Goal: Task Accomplishment & Management: Manage account settings

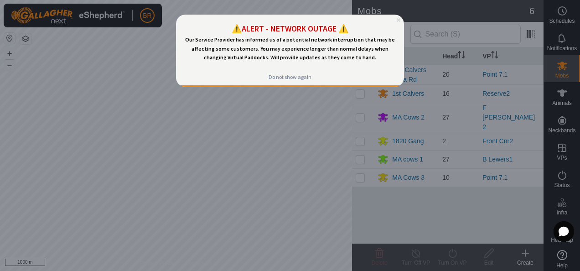
click at [396, 20] on icon "Close Preview" at bounding box center [398, 20] width 4 height 4
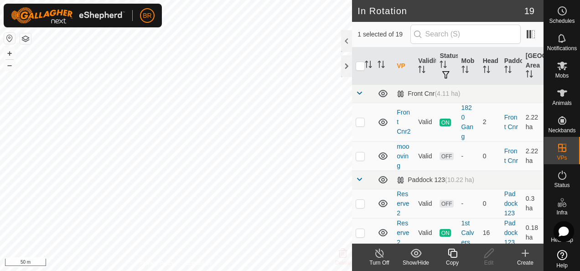
checkbox input "false"
click at [342, 42] on div at bounding box center [346, 41] width 11 height 22
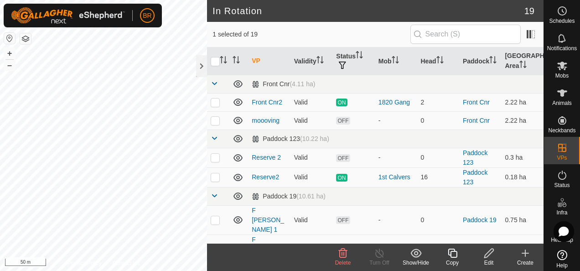
click at [343, 260] on span "Delete" at bounding box center [343, 262] width 16 height 6
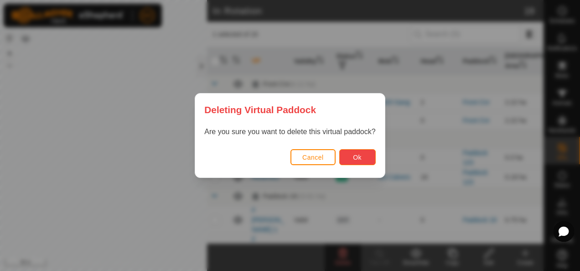
click at [358, 159] on span "Ok" at bounding box center [357, 157] width 9 height 7
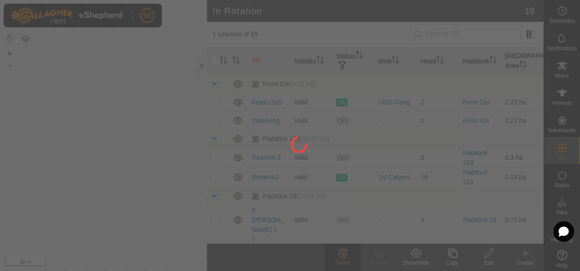
checkbox input "false"
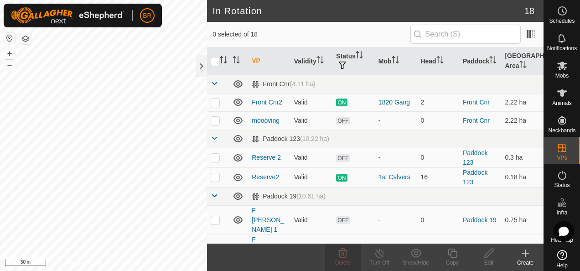
checkbox input "true"
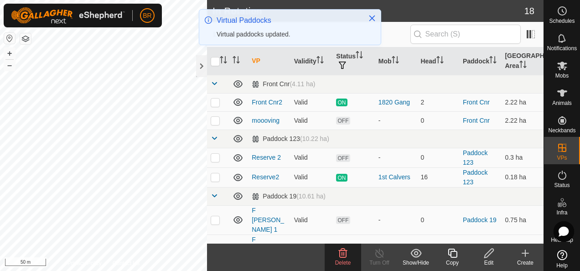
click at [349, 260] on span "Delete" at bounding box center [343, 262] width 16 height 6
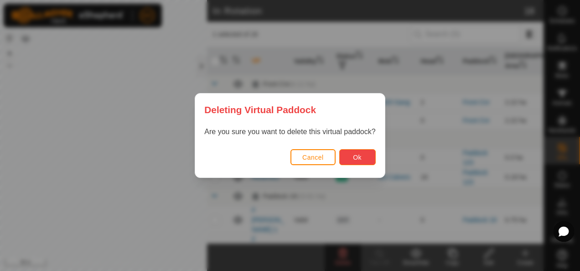
click at [360, 154] on span "Ok" at bounding box center [357, 157] width 9 height 7
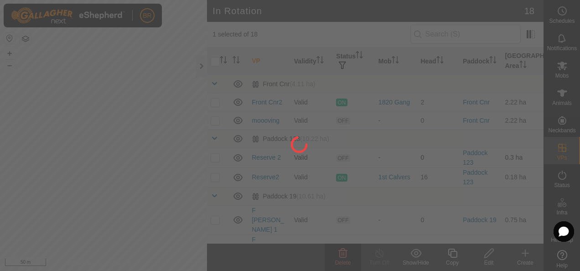
checkbox input "false"
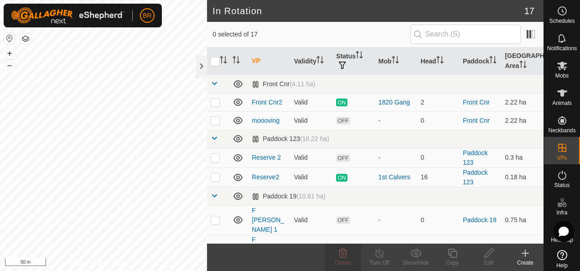
checkbox input "true"
click at [343, 260] on span "Delete" at bounding box center [343, 262] width 16 height 6
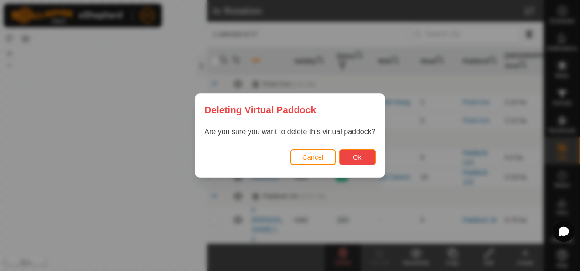
click at [359, 158] on span "Ok" at bounding box center [357, 157] width 9 height 7
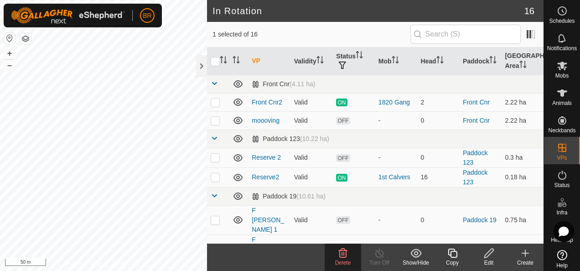
click at [335, 255] on delete-svg-icon at bounding box center [342, 252] width 36 height 11
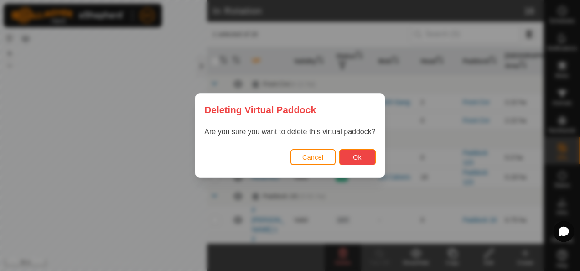
click at [349, 157] on button "Ok" at bounding box center [357, 157] width 36 height 16
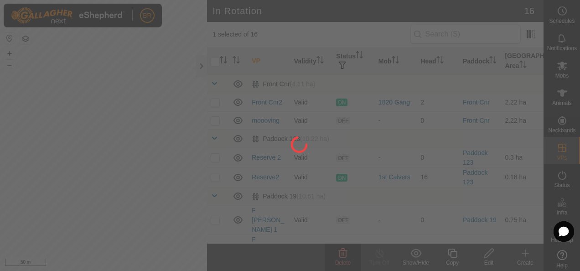
checkbox input "false"
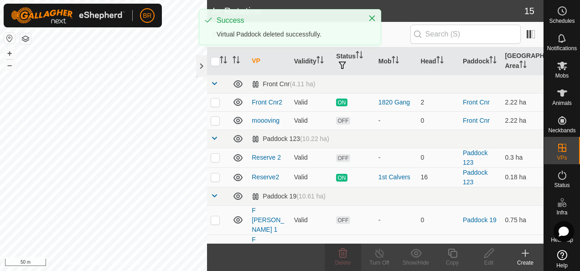
click at [0, 198] on html "BR Schedules Notifications Mobs Animals Neckbands VPs Status Infra Heatmap Help…" at bounding box center [290, 135] width 580 height 271
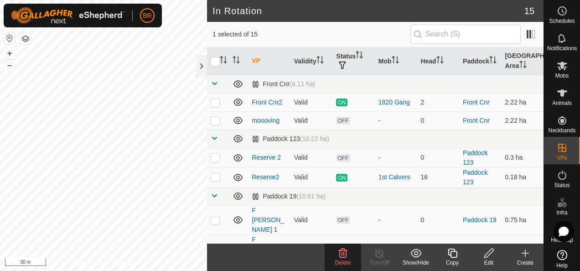
click at [340, 255] on icon at bounding box center [342, 252] width 11 height 11
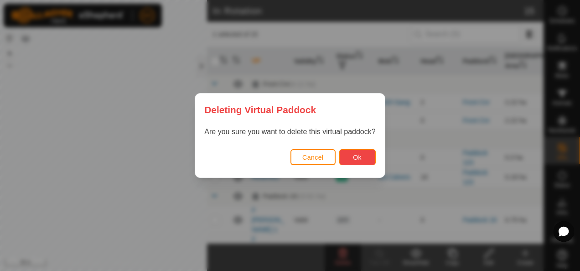
click at [365, 154] on button "Ok" at bounding box center [357, 157] width 36 height 16
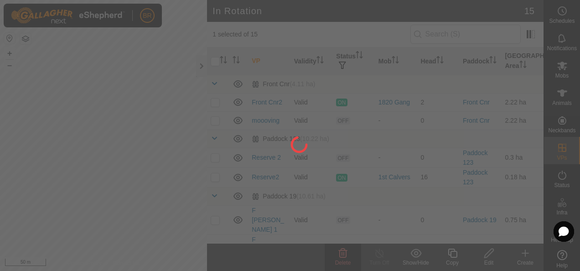
checkbox input "false"
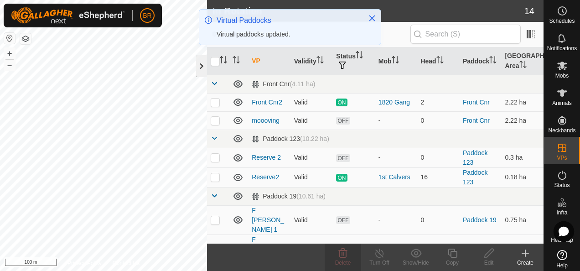
click at [197, 64] on div at bounding box center [201, 66] width 11 height 22
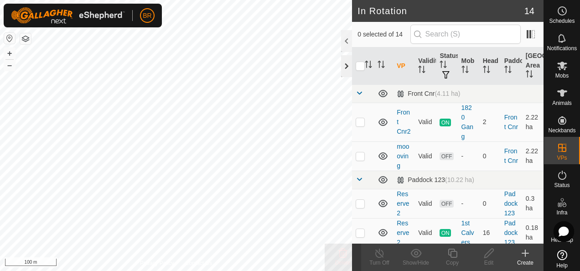
checkbox input "true"
click at [452, 254] on icon at bounding box center [452, 252] width 11 height 11
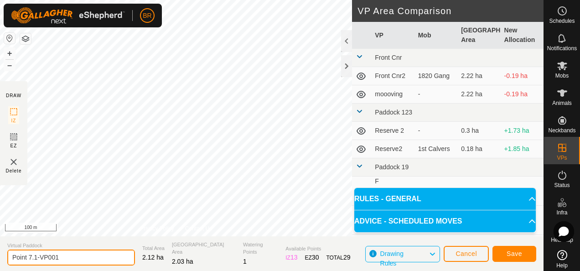
drag, startPoint x: 65, startPoint y: 253, endPoint x: 29, endPoint y: 258, distance: 36.3
click at [29, 258] on input "Point 7.1-VP001" at bounding box center [71, 257] width 128 height 16
type input "Point 8"
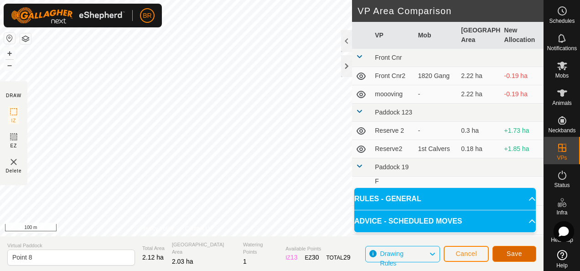
click at [510, 251] on span "Save" at bounding box center [513, 253] width 15 height 7
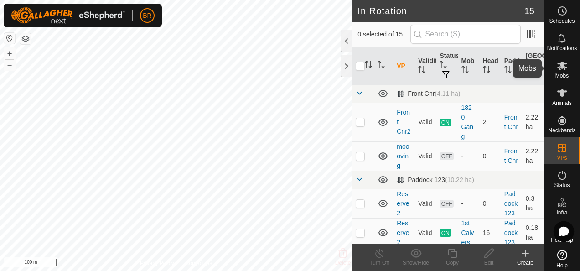
click at [558, 67] on icon at bounding box center [562, 66] width 10 height 9
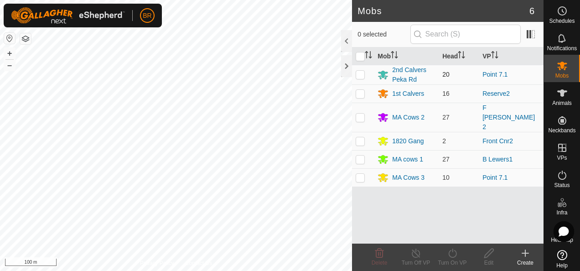
click at [359, 73] on p-checkbox at bounding box center [359, 74] width 9 height 7
checkbox input "true"
click at [398, 69] on div "2nd Calvers Peka Rd" at bounding box center [413, 74] width 43 height 19
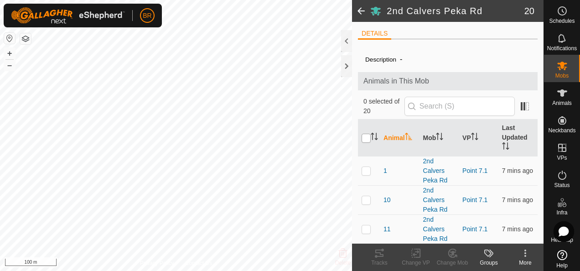
click at [363, 136] on input "checkbox" at bounding box center [365, 138] width 9 height 9
checkbox input "true"
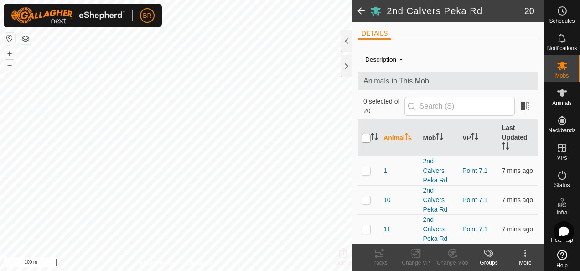
checkbox input "true"
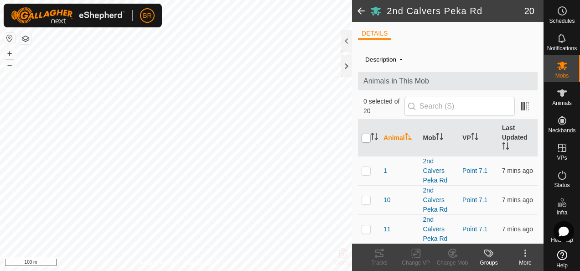
checkbox input "true"
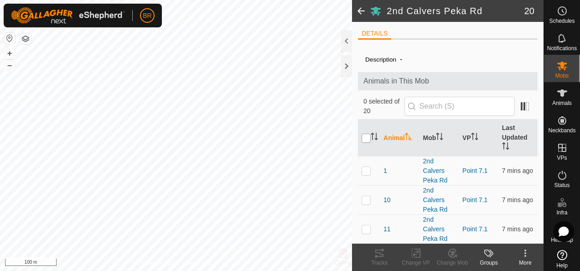
checkbox input "true"
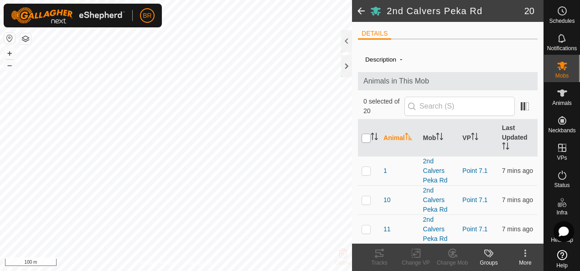
checkbox input "true"
click at [414, 251] on icon at bounding box center [415, 252] width 11 height 11
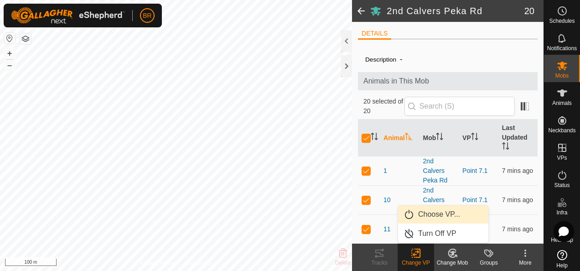
click at [421, 216] on link "Choose VP..." at bounding box center [443, 214] width 90 height 18
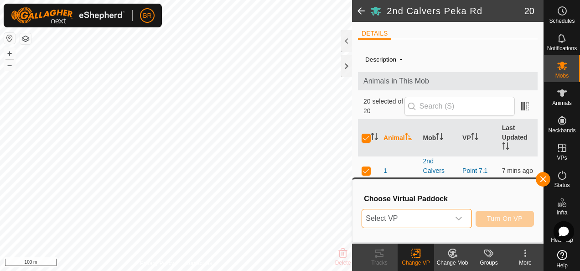
click at [412, 219] on span "Select VP" at bounding box center [405, 218] width 87 height 18
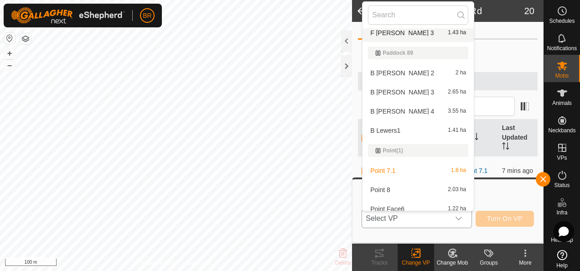
scroll to position [196, 0]
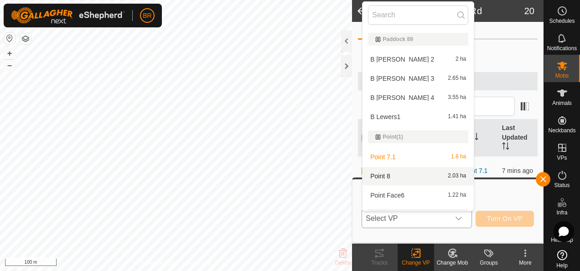
click at [381, 173] on li "Point 8 2.03 ha" at bounding box center [417, 176] width 111 height 18
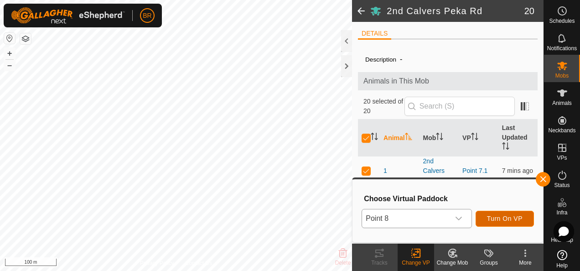
click at [492, 219] on span "Turn On VP" at bounding box center [505, 218] width 36 height 7
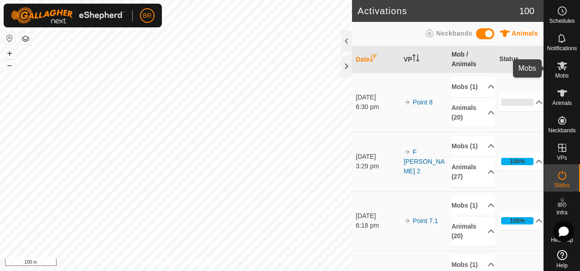
click at [559, 67] on icon at bounding box center [562, 66] width 10 height 9
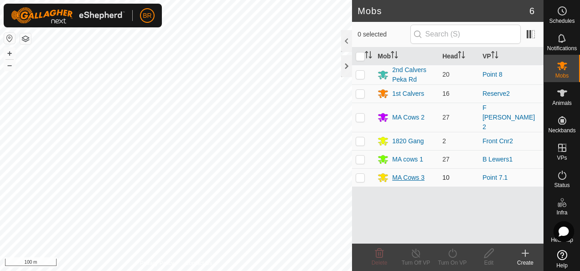
click at [404, 173] on div "MA Cows 3" at bounding box center [408, 178] width 32 height 10
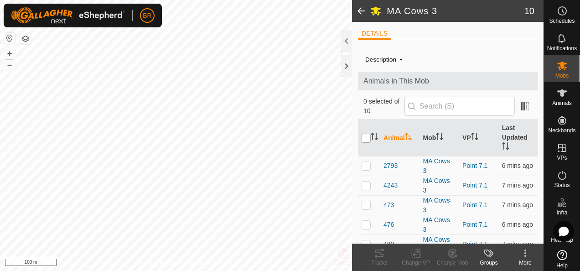
click at [364, 137] on input "checkbox" at bounding box center [365, 138] width 9 height 9
checkbox input "true"
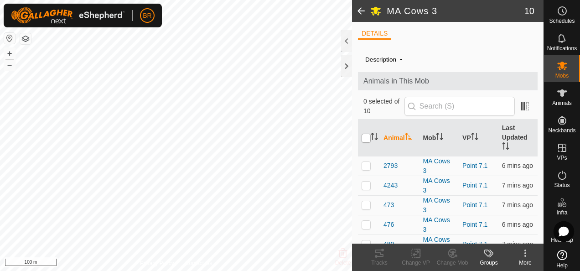
checkbox input "true"
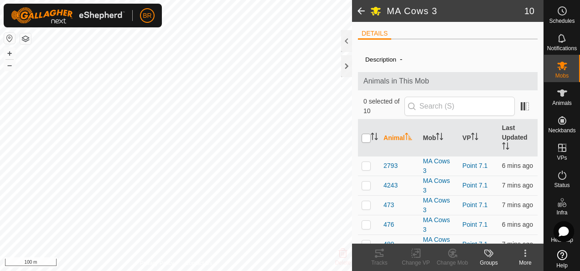
checkbox input "true"
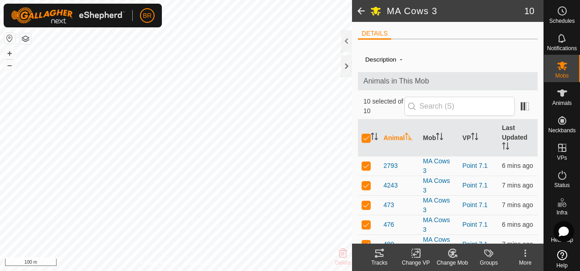
click at [412, 255] on icon at bounding box center [415, 252] width 11 height 11
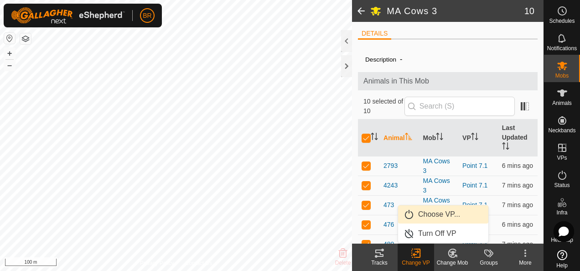
click at [425, 215] on link "Choose VP..." at bounding box center [443, 214] width 90 height 18
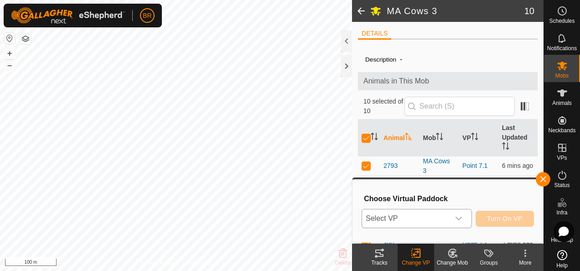
click at [397, 213] on span "Select VP" at bounding box center [405, 218] width 87 height 18
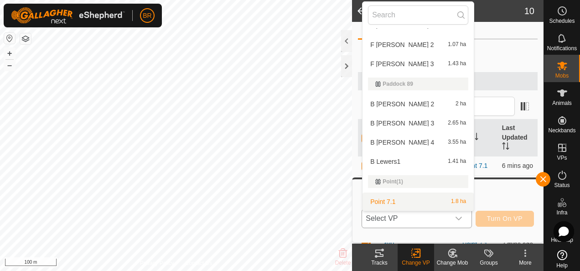
scroll to position [197, 0]
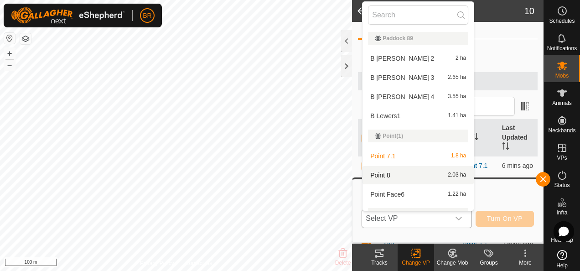
click at [388, 175] on li "Point 8 2.03 ha" at bounding box center [417, 175] width 111 height 18
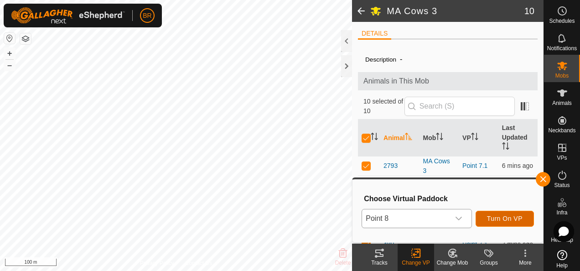
click at [498, 217] on span "Turn On VP" at bounding box center [505, 218] width 36 height 7
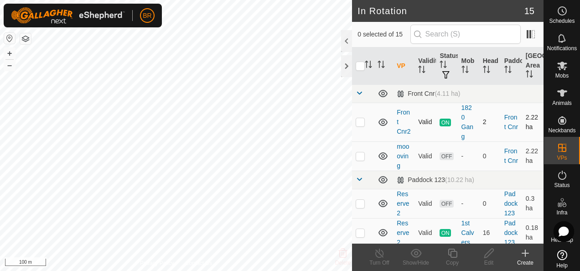
checkbox input "true"
click at [449, 255] on icon at bounding box center [451, 252] width 9 height 9
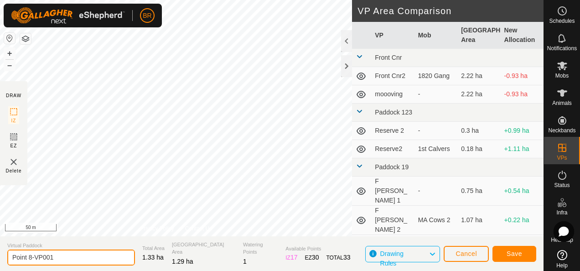
drag, startPoint x: 59, startPoint y: 256, endPoint x: 33, endPoint y: 253, distance: 26.5
click at [33, 253] on input "Point 8-VP001" at bounding box center [71, 257] width 128 height 16
type input "Point 8-backfence"
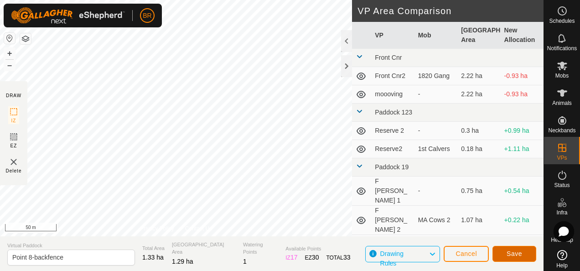
click at [508, 252] on span "Save" at bounding box center [513, 253] width 15 height 7
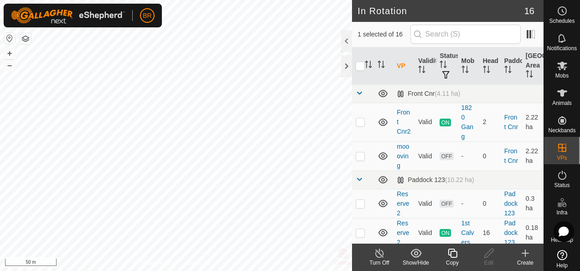
checkbox input "false"
checkbox input "true"
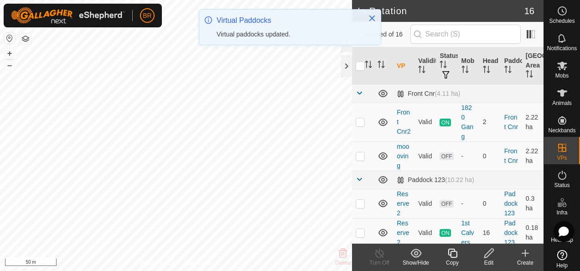
click at [454, 256] on icon at bounding box center [452, 252] width 11 height 11
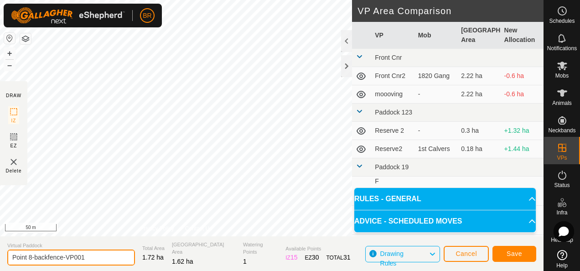
drag, startPoint x: 71, startPoint y: 258, endPoint x: 31, endPoint y: 264, distance: 41.0
click at [30, 265] on section "Virtual [GEOGRAPHIC_DATA] 8-backfence-VP001 Total Area 1.72 ha Grazing Area 1.6…" at bounding box center [271, 253] width 543 height 35
type input "Point 9"
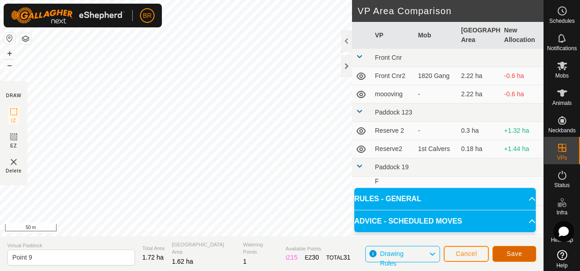
click at [511, 252] on span "Save" at bounding box center [513, 253] width 15 height 7
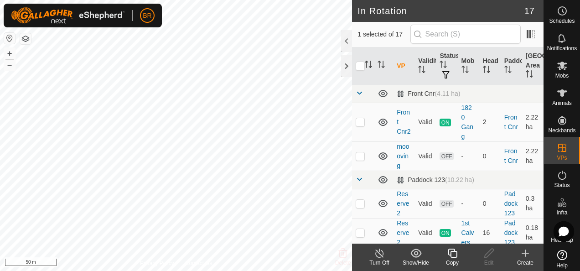
checkbox input "false"
checkbox input "true"
click at [447, 256] on icon at bounding box center [452, 252] width 11 height 11
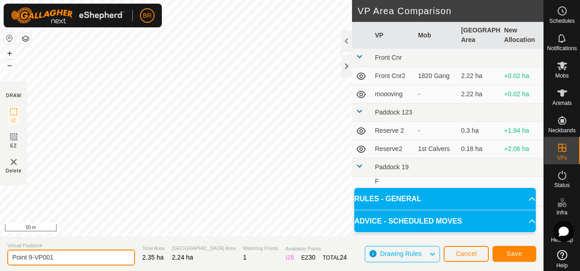
drag, startPoint x: 61, startPoint y: 258, endPoint x: 28, endPoint y: 254, distance: 33.1
click at [28, 254] on input "Point 9-VP001" at bounding box center [71, 257] width 128 height 16
type input "Point 10"
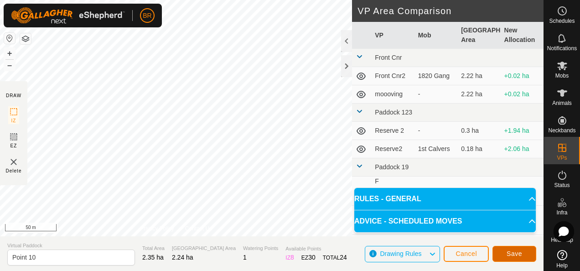
click at [505, 250] on button "Save" at bounding box center [514, 254] width 44 height 16
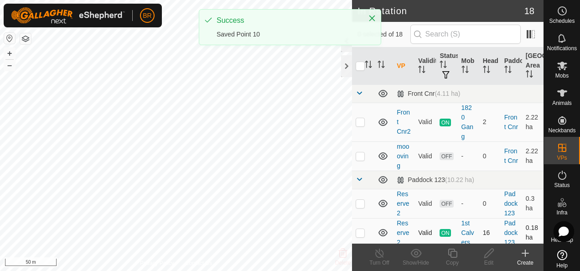
checkbox input "true"
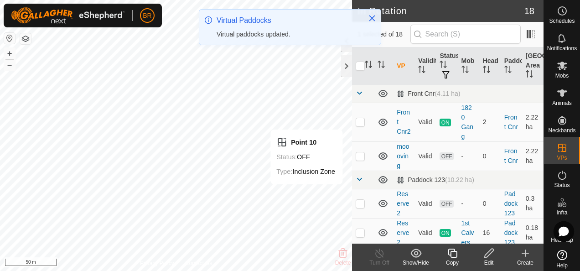
click at [454, 256] on icon at bounding box center [452, 252] width 11 height 11
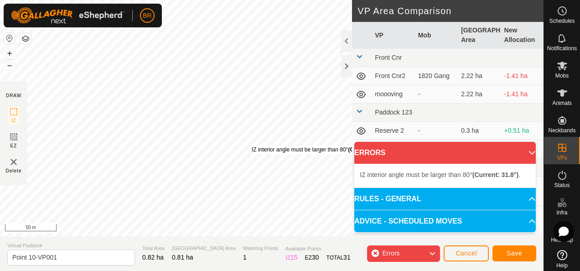
click at [252, 145] on div "IZ interior angle must be larger than 80° (Current: 31.8°) ." at bounding box center [321, 149] width 138 height 8
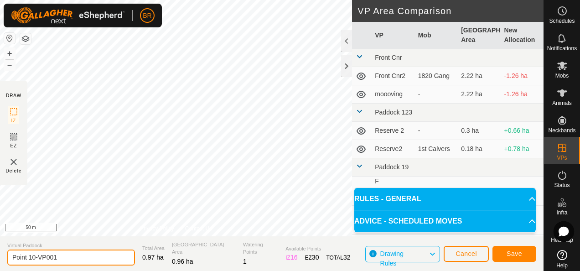
drag, startPoint x: 64, startPoint y: 256, endPoint x: -2, endPoint y: 254, distance: 65.6
click at [0, 254] on html "BR Schedules Notifications Mobs Animals Neckbands VPs Status Infra Heatmap Help…" at bounding box center [290, 135] width 580 height 271
type input "Point 10 backfence"
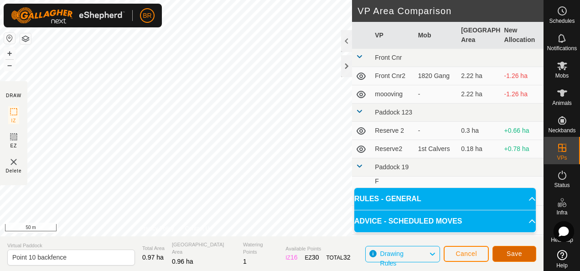
click at [506, 257] on button "Save" at bounding box center [514, 254] width 44 height 16
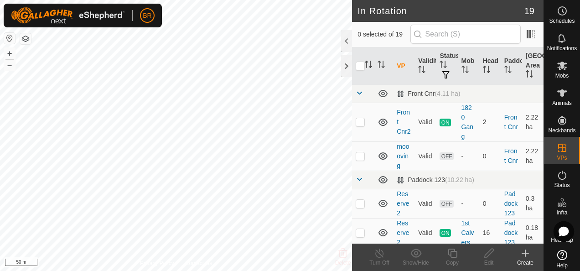
checkbox input "true"
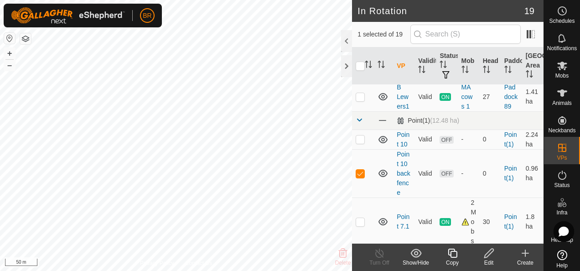
scroll to position [481, 0]
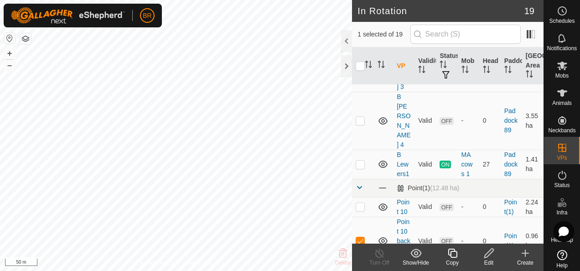
click at [488, 251] on icon at bounding box center [488, 252] width 11 height 11
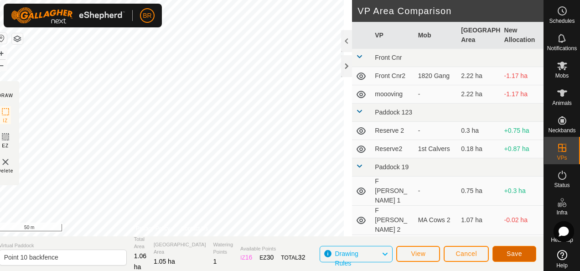
click at [514, 252] on span "Save" at bounding box center [513, 253] width 15 height 7
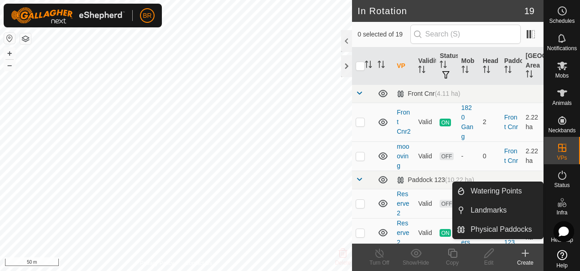
click at [563, 198] on icon at bounding box center [561, 202] width 11 height 11
click at [490, 230] on link "Physical Paddocks" at bounding box center [504, 229] width 78 height 18
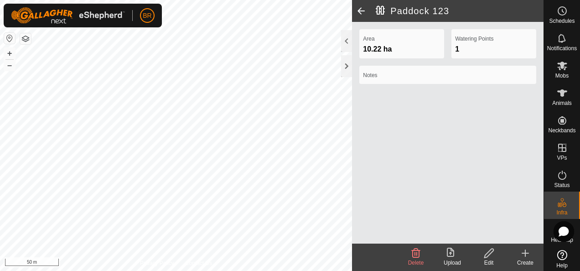
click at [489, 252] on icon at bounding box center [488, 252] width 11 height 11
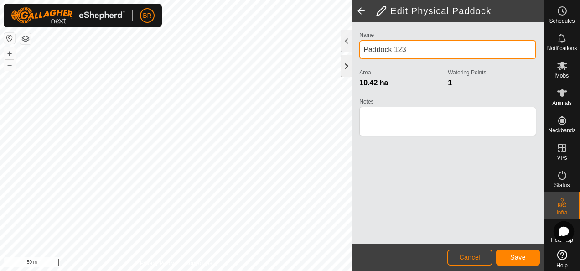
click at [340, 58] on div "Privacy Policy Contact Us + – ⇧ i 50 m Edit Physical Paddock Name Paddock 123 A…" at bounding box center [271, 135] width 543 height 271
click at [339, 57] on div "Privacy Policy Contact Us + – ⇧ i 50 m Edit Physical Paddock Name Paddock 123 A…" at bounding box center [271, 135] width 543 height 271
drag, startPoint x: 409, startPoint y: 50, endPoint x: 361, endPoint y: 58, distance: 48.1
click at [361, 58] on input "Paddock 123" at bounding box center [447, 49] width 177 height 19
type input "Reserve [PERSON_NAME]"
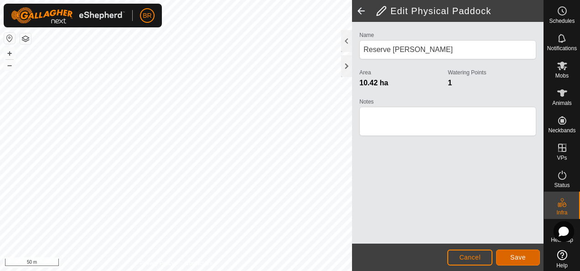
click at [516, 257] on span "Save" at bounding box center [517, 256] width 15 height 7
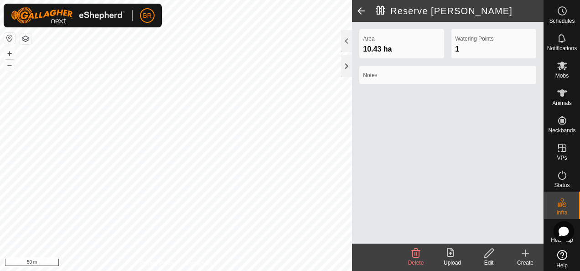
click at [492, 256] on icon at bounding box center [488, 252] width 11 height 11
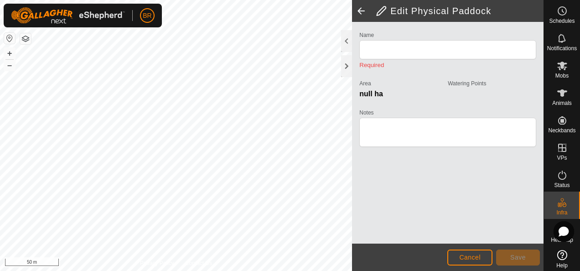
type input "Reserve [PERSON_NAME]"
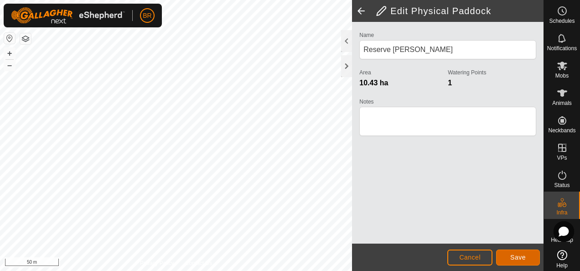
click at [519, 257] on span "Save" at bounding box center [517, 256] width 15 height 7
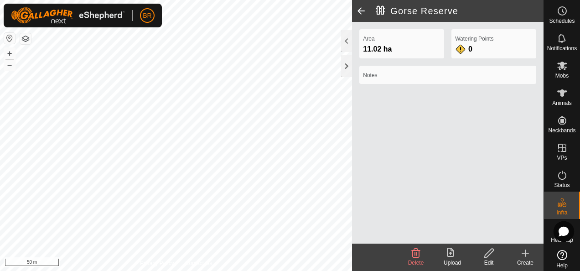
click at [486, 254] on icon at bounding box center [488, 252] width 9 height 9
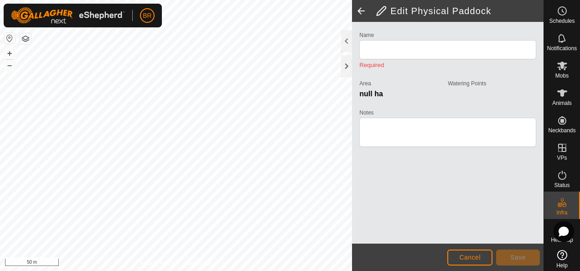
type input "Gorse Reserve"
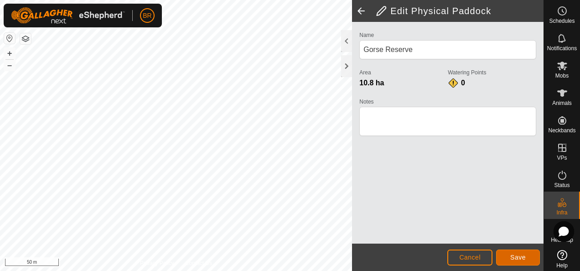
click at [504, 252] on button "Save" at bounding box center [518, 257] width 44 height 16
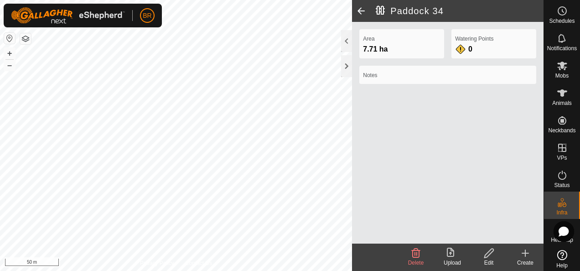
click at [487, 253] on icon at bounding box center [488, 252] width 11 height 11
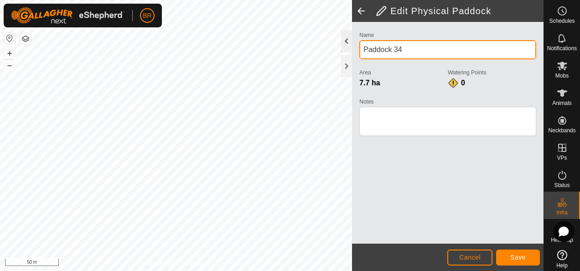
drag, startPoint x: 414, startPoint y: 53, endPoint x: 344, endPoint y: 47, distance: 70.0
click at [352, 47] on div "Edit Physical Paddock Name Paddock 34 Area 7.7 ha Watering Points 0 Notes Cance…" at bounding box center [447, 135] width 191 height 271
type input "Long River"
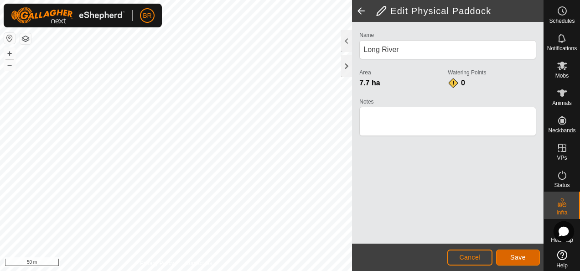
click at [509, 257] on button "Save" at bounding box center [518, 257] width 44 height 16
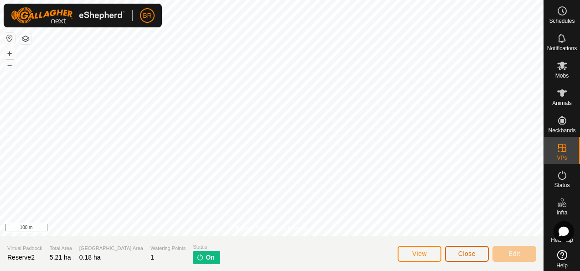
click at [467, 253] on span "Close" at bounding box center [466, 253] width 17 height 7
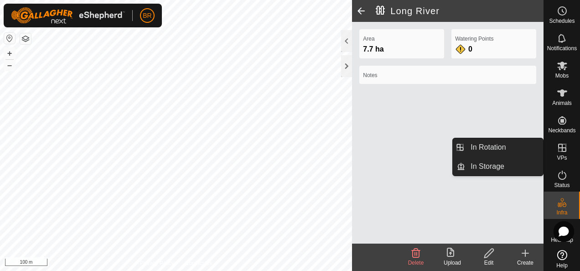
click at [556, 147] on icon at bounding box center [561, 147] width 11 height 11
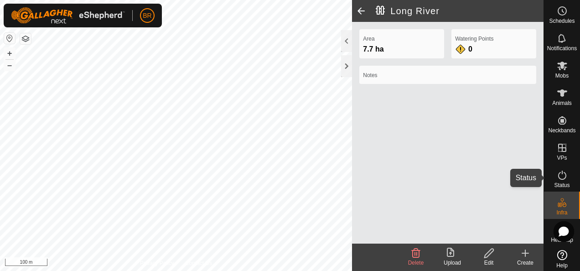
click at [559, 175] on icon at bounding box center [561, 175] width 11 height 11
click at [556, 175] on icon at bounding box center [561, 175] width 11 height 11
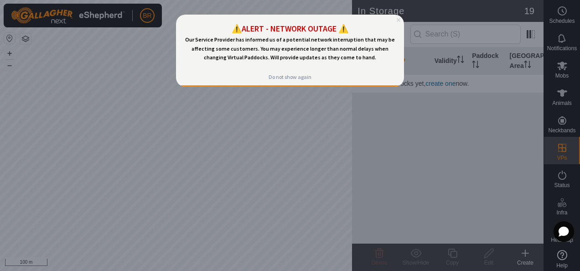
click at [396, 20] on div "⚠️ALERT - NETWORK OUTAGE ⚠️ Our Service Provider has informed us of a potential…" at bounding box center [290, 42] width 228 height 54
click at [398, 19] on icon "Close Preview" at bounding box center [398, 20] width 4 height 4
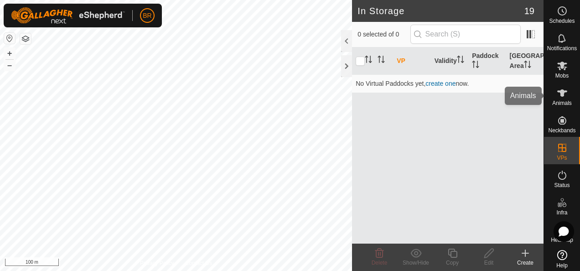
click at [556, 93] on icon at bounding box center [561, 92] width 11 height 11
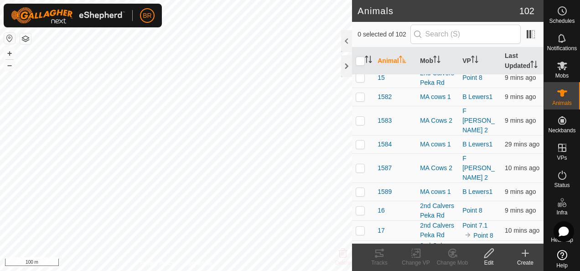
scroll to position [137, 0]
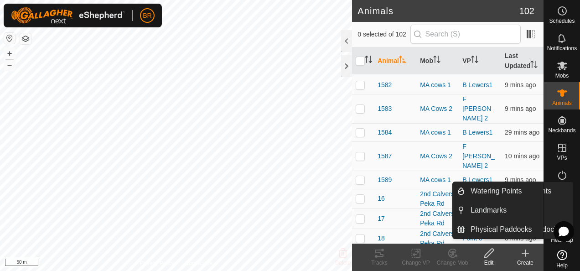
drag, startPoint x: 560, startPoint y: 218, endPoint x: 558, endPoint y: 198, distance: 19.7
click at [560, 198] on icon at bounding box center [561, 199] width 3 height 3
click at [564, 209] on es-infrastructure-svg-icon at bounding box center [562, 202] width 16 height 15
click at [516, 228] on link "Physical Paddocks" at bounding box center [504, 229] width 78 height 18
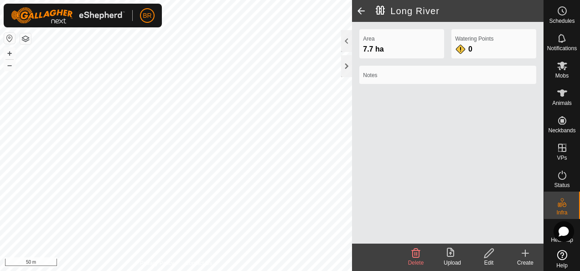
click at [493, 258] on div "Edit" at bounding box center [488, 262] width 36 height 8
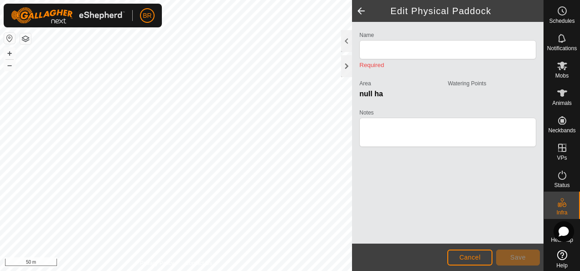
type input "Long River"
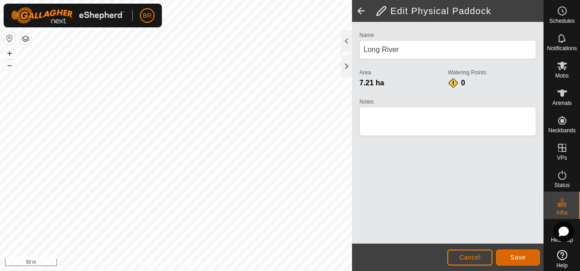
click at [517, 253] on span "Save" at bounding box center [517, 256] width 15 height 7
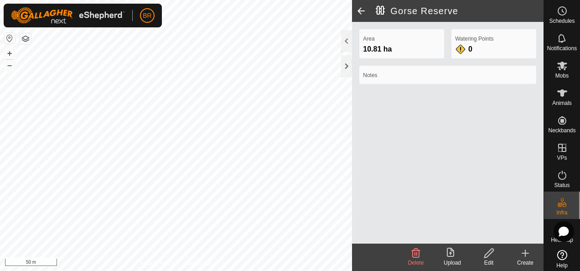
click at [488, 258] on icon at bounding box center [488, 252] width 11 height 11
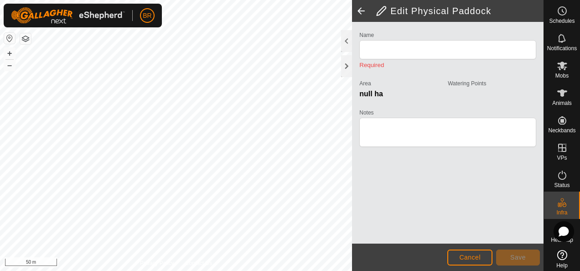
type input "Gorse Reserve"
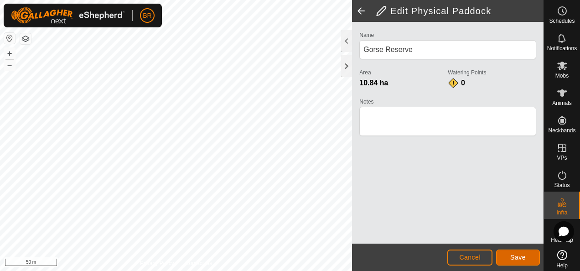
click at [519, 257] on span "Save" at bounding box center [517, 256] width 15 height 7
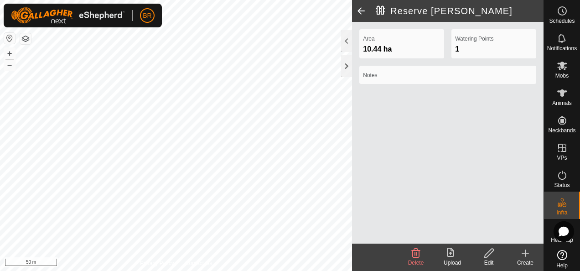
click at [492, 262] on div "Edit" at bounding box center [488, 262] width 36 height 8
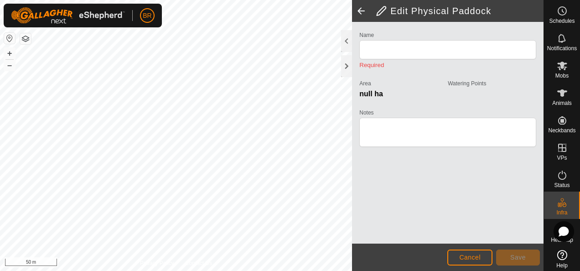
type input "Reserve [PERSON_NAME]"
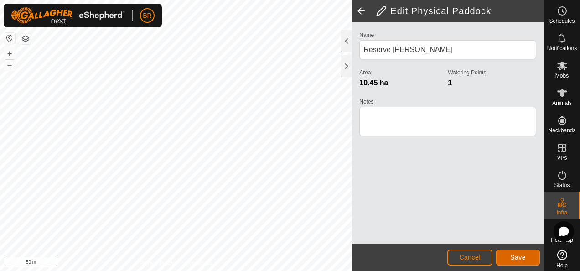
click at [511, 260] on span "Save" at bounding box center [517, 256] width 15 height 7
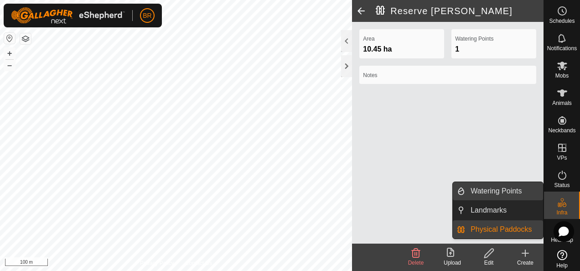
click at [503, 189] on link "Watering Points" at bounding box center [504, 191] width 78 height 18
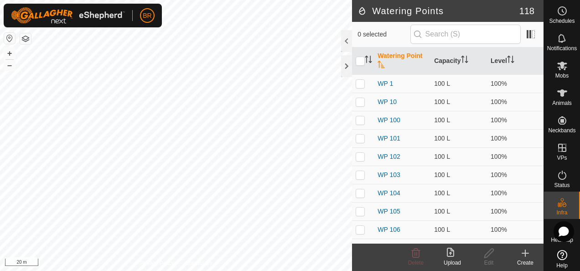
click at [526, 254] on icon at bounding box center [524, 252] width 11 height 11
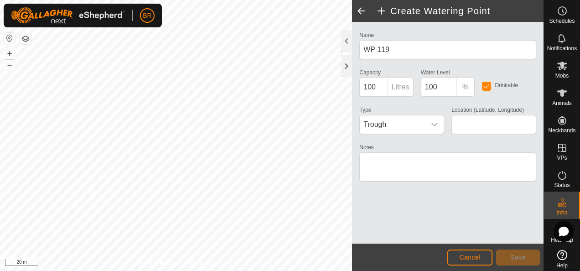
type input "-39.843142, 175.759711"
click at [421, 120] on span "Trough" at bounding box center [393, 124] width 66 height 18
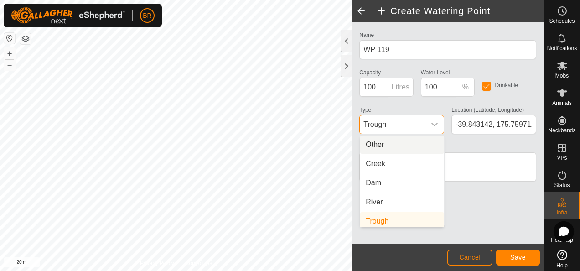
scroll to position [4, 0]
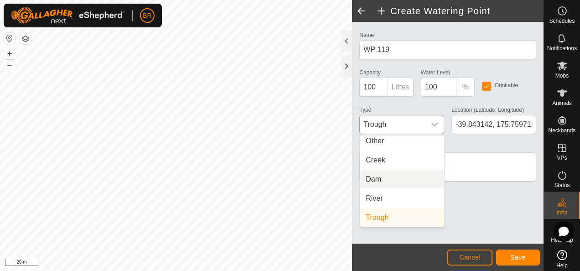
click at [377, 180] on li "Dam" at bounding box center [402, 179] width 84 height 18
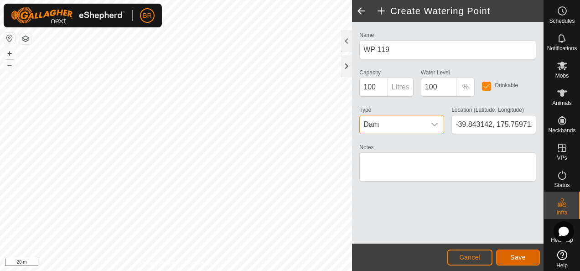
click at [524, 255] on span "Save" at bounding box center [517, 256] width 15 height 7
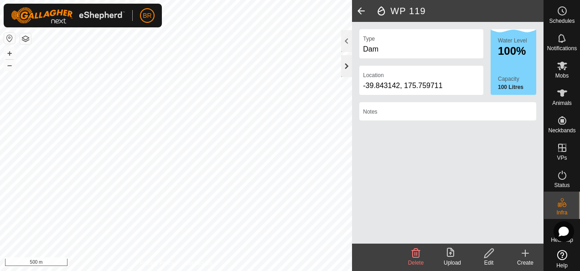
click at [341, 67] on div at bounding box center [346, 66] width 11 height 22
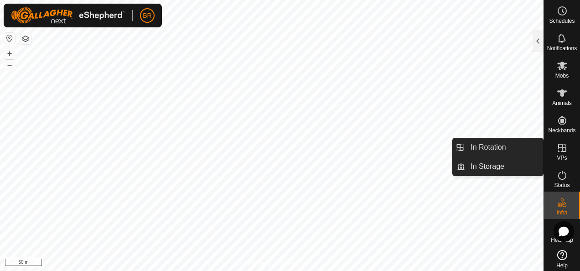
click at [559, 151] on icon at bounding box center [562, 148] width 8 height 8
click at [478, 149] on link "In Rotation" at bounding box center [504, 147] width 78 height 18
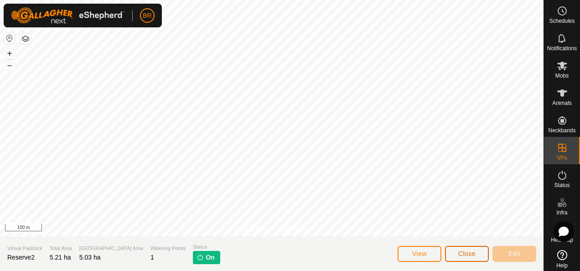
click at [468, 248] on button "Close" at bounding box center [467, 254] width 44 height 16
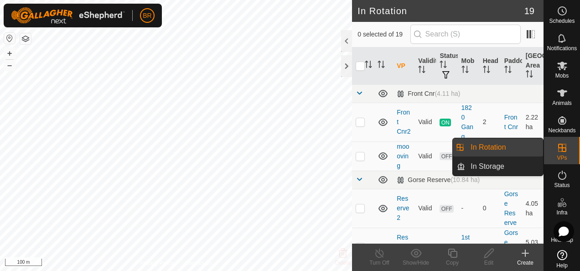
click at [558, 150] on icon at bounding box center [562, 148] width 8 height 8
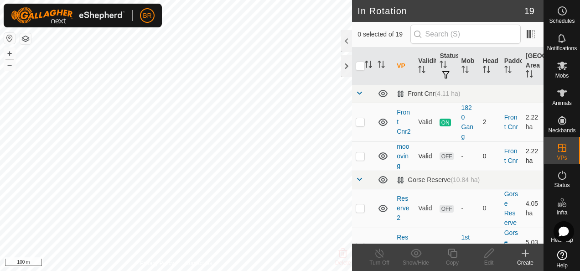
checkbox input "true"
checkbox input "false"
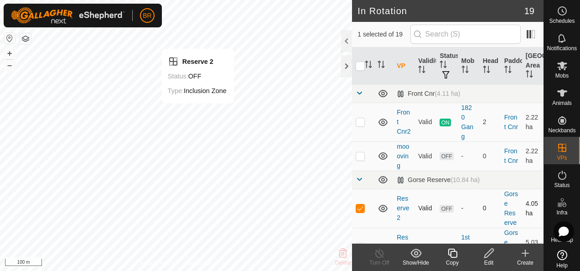
checkbox input "false"
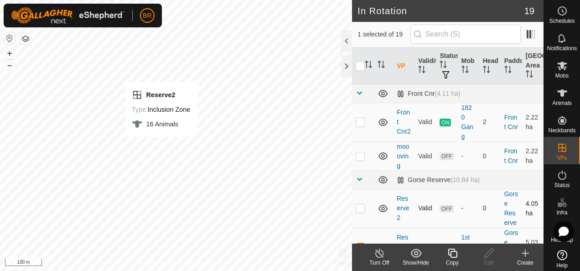
checkbox input "false"
checkbox input "true"
click at [488, 255] on icon at bounding box center [488, 252] width 9 height 9
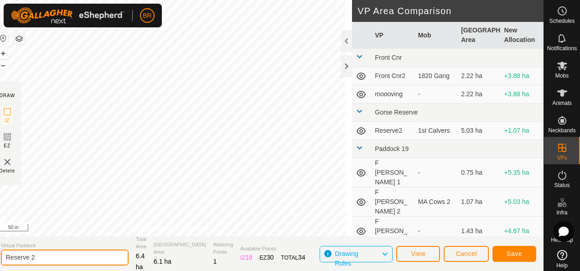
click at [41, 256] on input "Reserve 2" at bounding box center [65, 257] width 128 height 16
type input "Reserve 3"
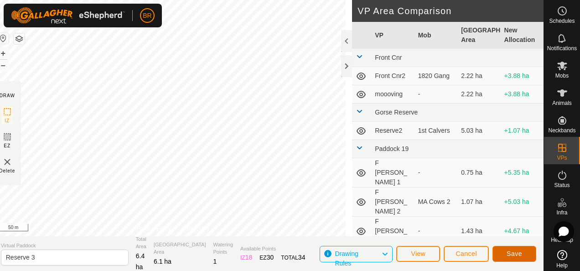
click at [513, 248] on button "Save" at bounding box center [514, 254] width 44 height 16
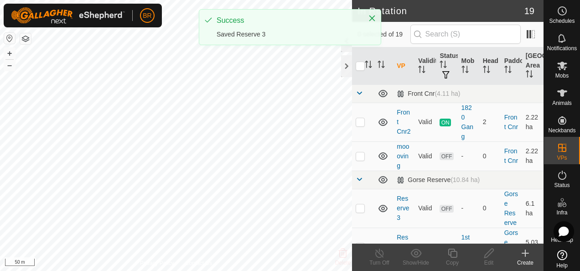
checkbox input "true"
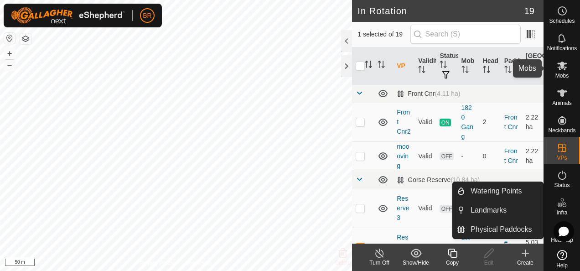
click at [560, 74] on span "Mobs" at bounding box center [561, 75] width 13 height 5
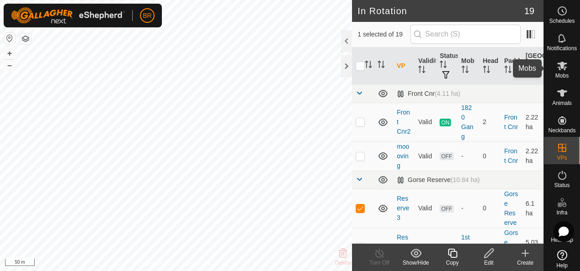
click at [554, 60] on es-mob-svg-icon at bounding box center [562, 65] width 16 height 15
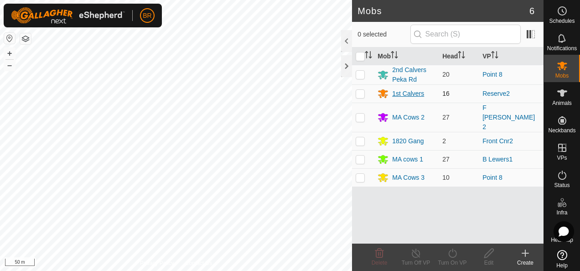
click at [406, 90] on div "1st Calvers" at bounding box center [408, 94] width 32 height 10
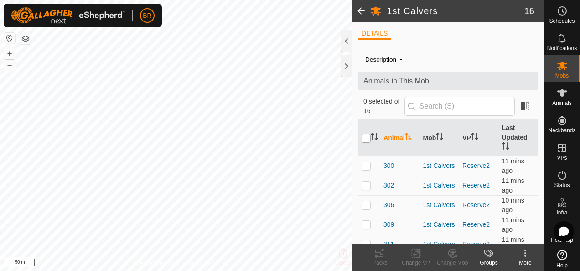
click at [363, 134] on input "checkbox" at bounding box center [365, 138] width 9 height 9
checkbox input "true"
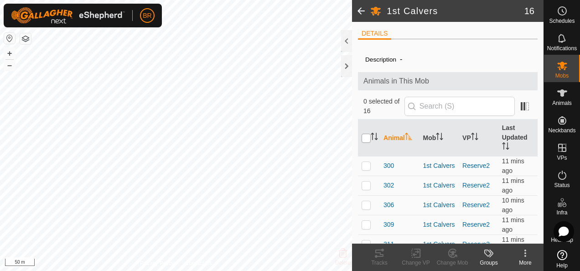
checkbox input "true"
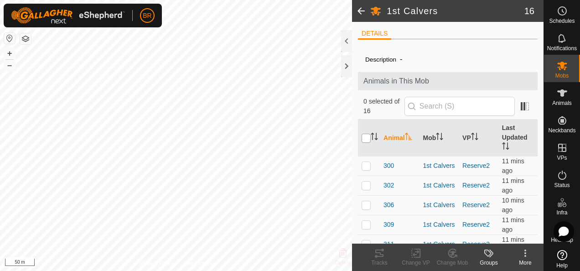
checkbox input "true"
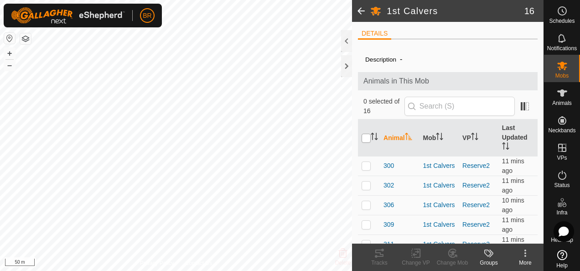
checkbox input "true"
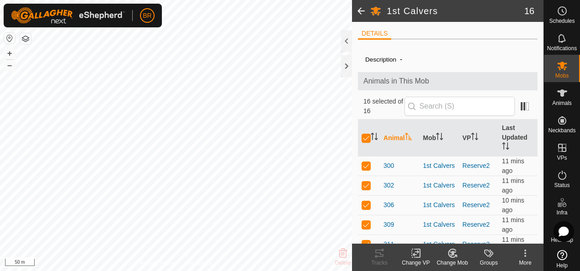
click at [421, 254] on change-vp-svg-icon at bounding box center [415, 252] width 36 height 11
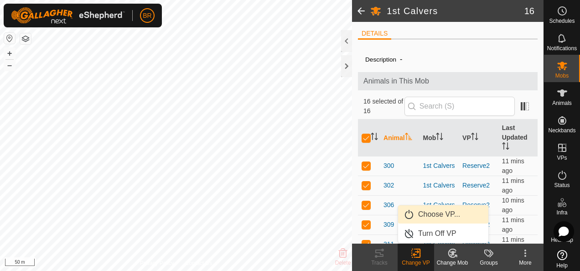
click at [426, 210] on link "Choose VP..." at bounding box center [443, 214] width 90 height 18
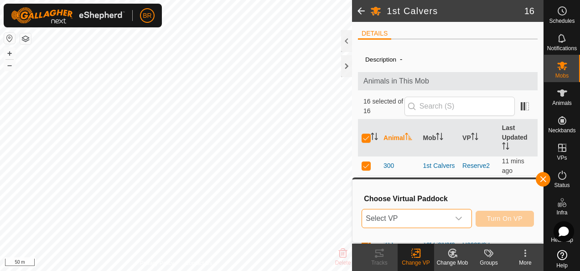
click at [426, 222] on span "Select VP" at bounding box center [405, 218] width 87 height 18
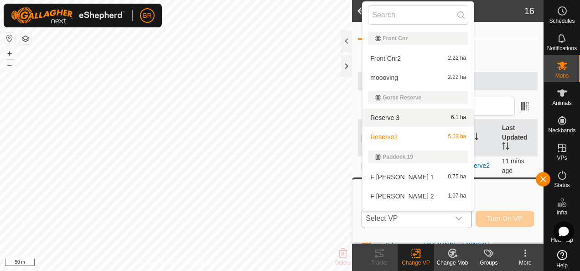
click at [377, 114] on li "Reserve 3 6.1 ha" at bounding box center [417, 117] width 111 height 18
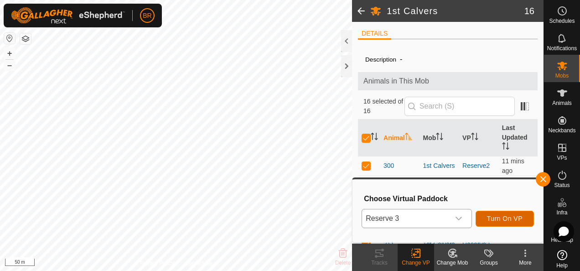
click at [511, 214] on button "Turn On VP" at bounding box center [504, 219] width 58 height 16
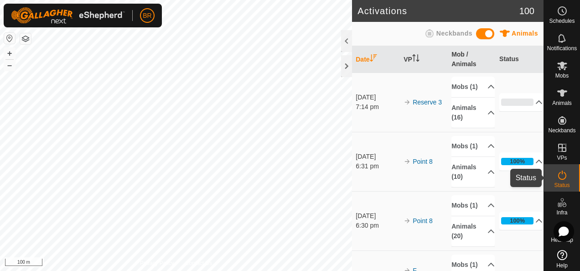
click at [563, 177] on icon at bounding box center [561, 175] width 11 height 11
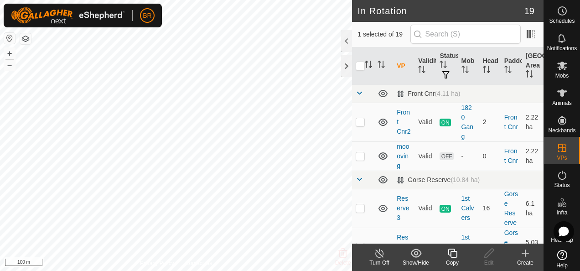
checkbox input "false"
checkbox input "true"
checkbox input "false"
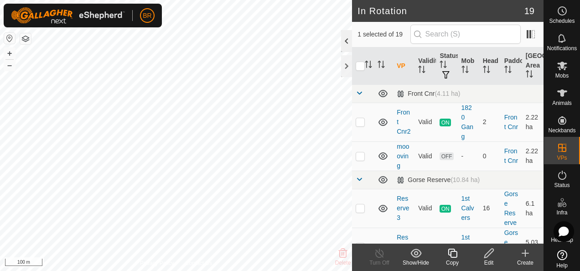
click at [347, 43] on div at bounding box center [346, 41] width 11 height 22
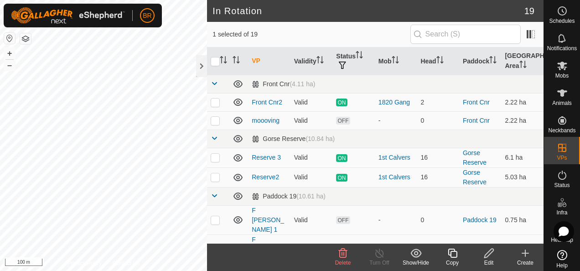
click at [340, 254] on icon at bounding box center [342, 252] width 11 height 11
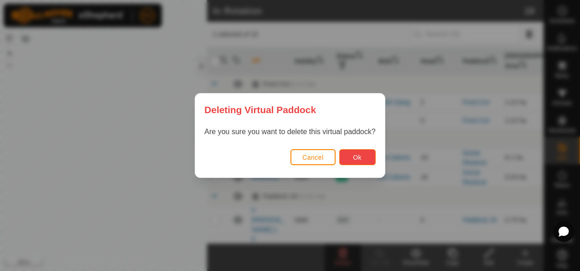
click at [367, 160] on button "Ok" at bounding box center [357, 157] width 36 height 16
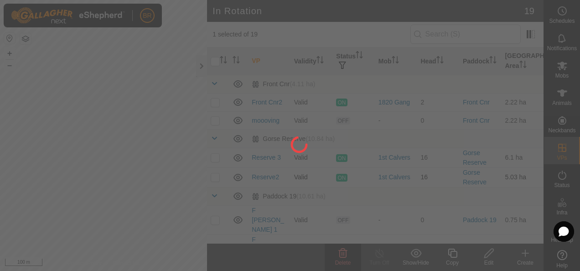
checkbox input "false"
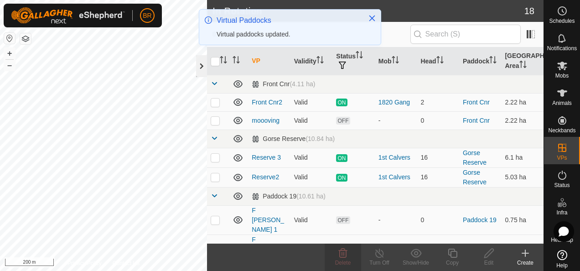
click at [202, 65] on div at bounding box center [201, 66] width 11 height 22
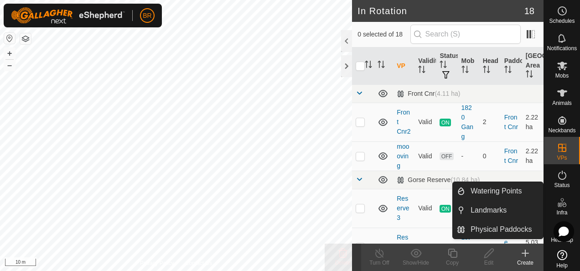
click at [563, 201] on icon at bounding box center [561, 202] width 11 height 11
click at [498, 190] on link "Watering Points" at bounding box center [504, 191] width 78 height 18
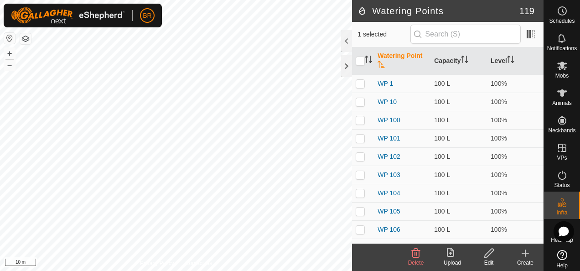
click at [533, 253] on create-svg-icon at bounding box center [525, 252] width 36 height 11
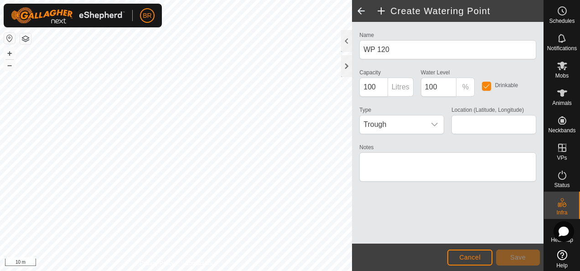
type input "-39.857205, 175.748978"
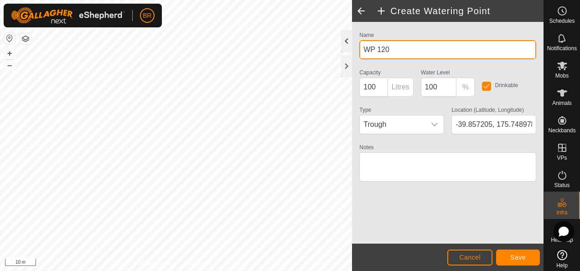
click at [330, 49] on div "Privacy Policy Contact Us WP 120 Type: trough Capacity: 100L Water Level: 100% …" at bounding box center [271, 135] width 543 height 271
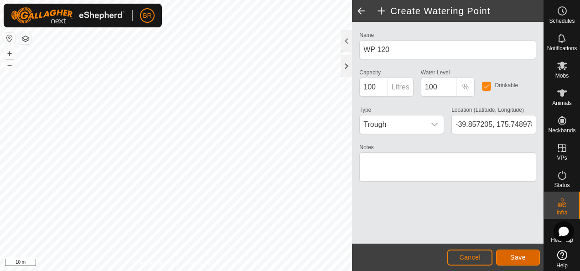
click at [523, 255] on span "Save" at bounding box center [517, 256] width 15 height 7
